Goal: Download file/media

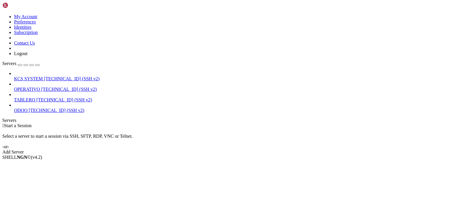
click at [394, 134] on div " Start a Session Select a server to start a session via SSH, SFTP, RDP, VNC or…" at bounding box center [224, 139] width 445 height 32
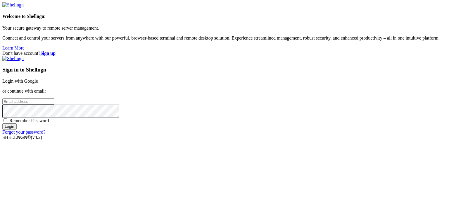
click at [38, 78] on link "Login with Google" at bounding box center [20, 80] width 36 height 5
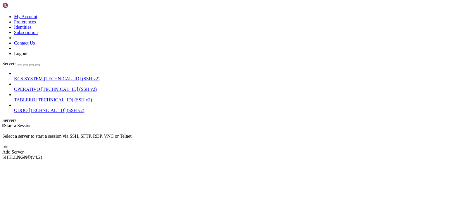
click at [41, 87] on span "[TECHNICAL_ID] (SSH v2)" at bounding box center [69, 89] width 56 height 5
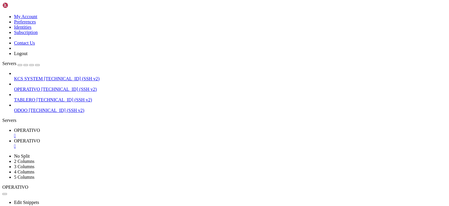
scroll to position [248, 0]
click at [44, 173] on span " 50-app-NEW-SYNC" at bounding box center [23, 175] width 41 height 5
type input "/home/ubuntu/50-app-NEW-SYNC"
